Goal: Transaction & Acquisition: Subscribe to service/newsletter

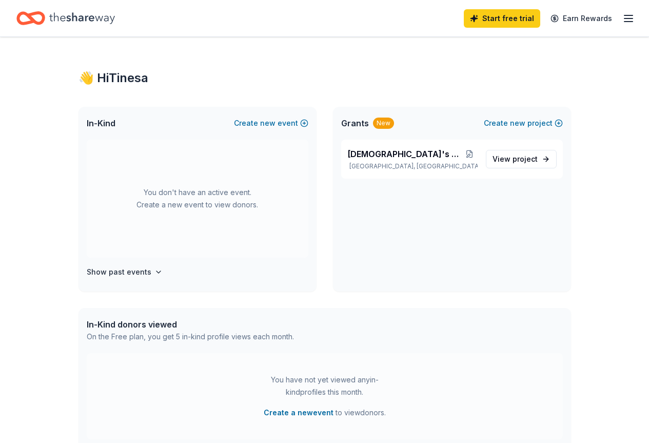
click at [105, 24] on icon "Home" at bounding box center [82, 18] width 66 height 21
click at [487, 20] on link "Start free trial" at bounding box center [502, 18] width 76 height 18
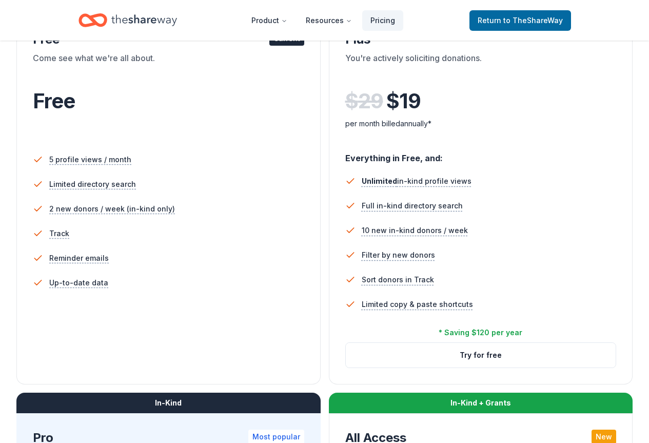
scroll to position [154, 0]
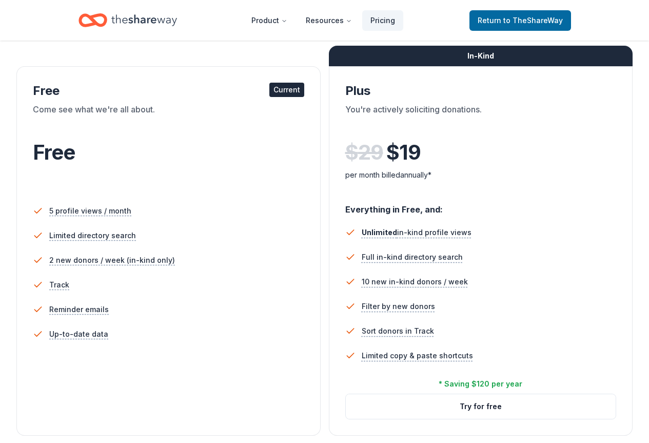
click at [269, 83] on div "Current" at bounding box center [286, 90] width 35 height 14
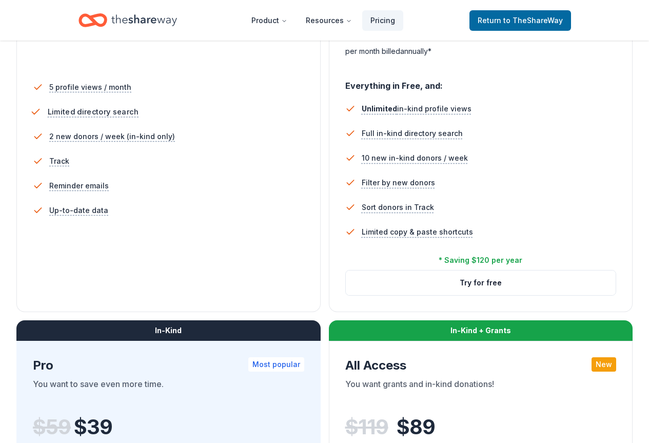
scroll to position [308, 0]
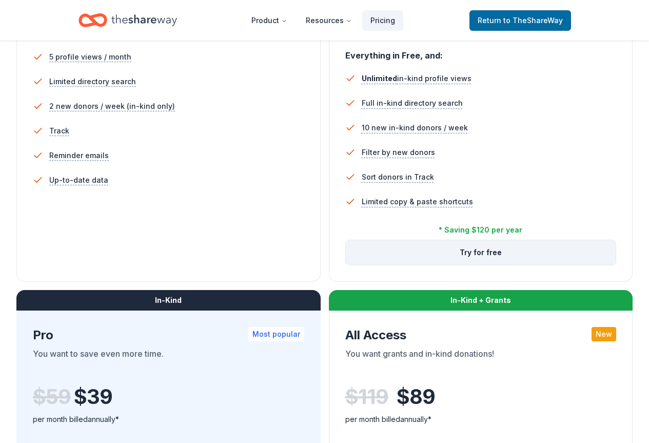
click at [346, 265] on button "Try for free" at bounding box center [481, 252] width 270 height 25
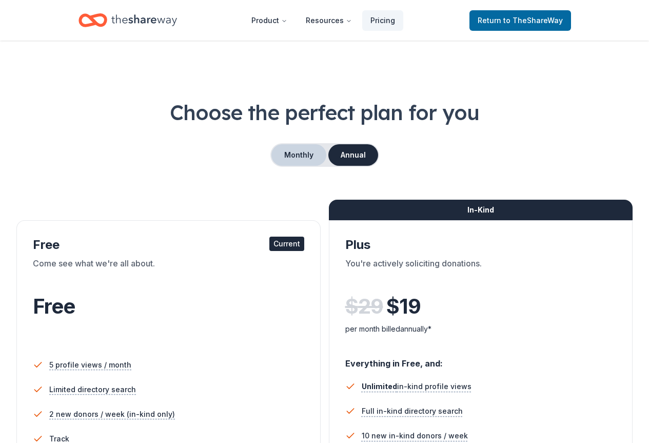
click at [302, 150] on button "Monthly" at bounding box center [298, 155] width 55 height 22
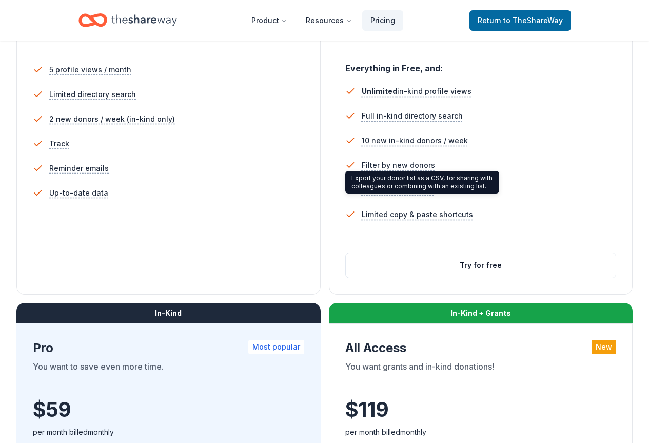
scroll to position [308, 0]
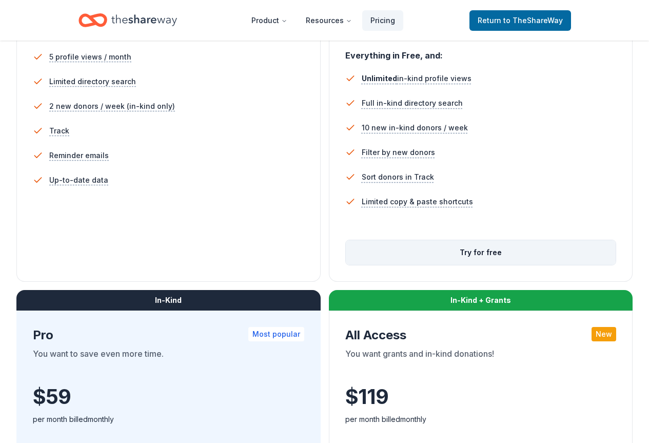
click at [346, 265] on button "Try for free" at bounding box center [481, 252] width 270 height 25
